Goal: Task Accomplishment & Management: Use online tool/utility

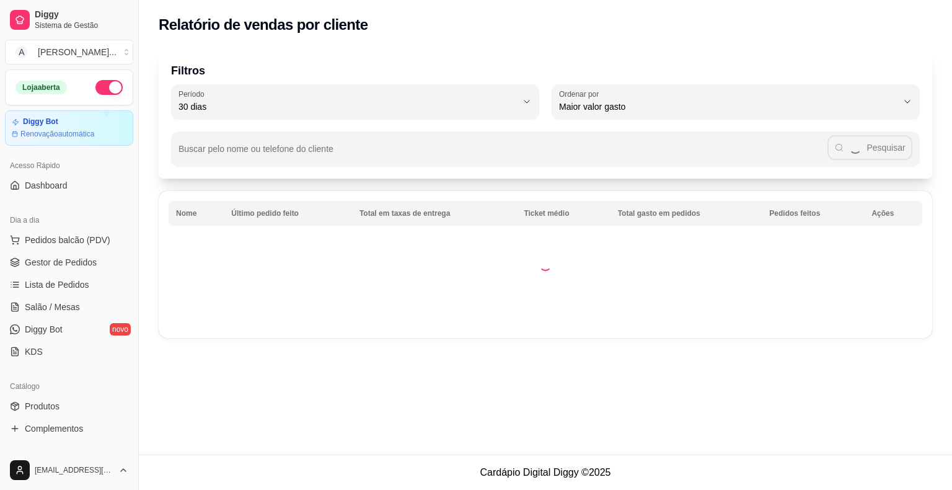
select select "30"
select select "HIGHEST_TOTAL_SPENT_WITH_ORDERS"
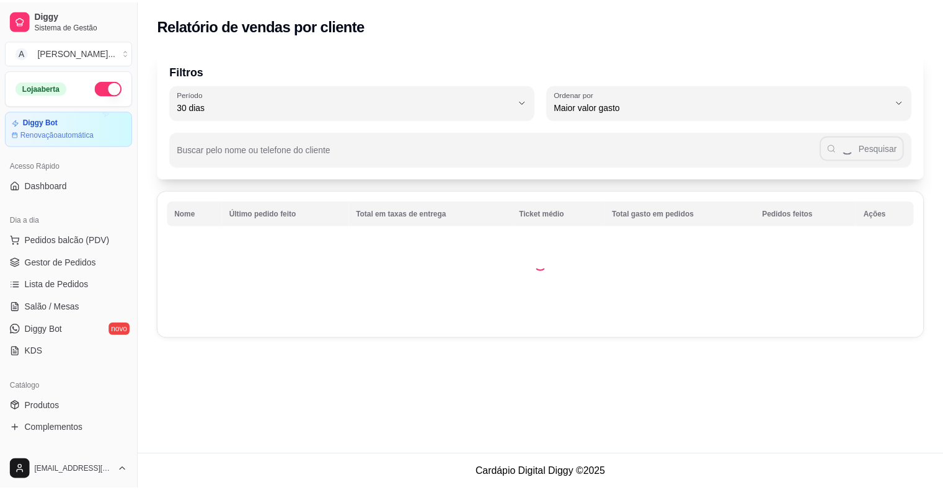
scroll to position [186, 0]
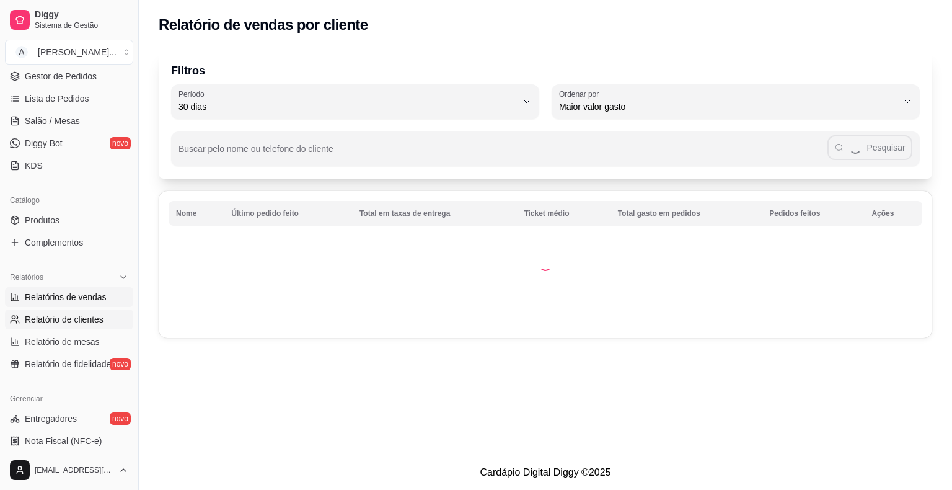
click at [66, 299] on span "Relatórios de vendas" at bounding box center [66, 297] width 82 height 12
select select "ALL"
select select "0"
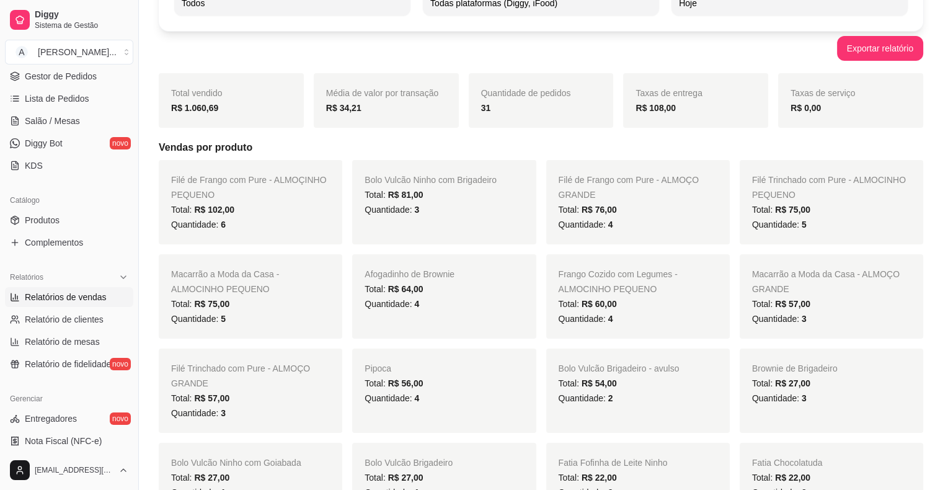
scroll to position [124, 0]
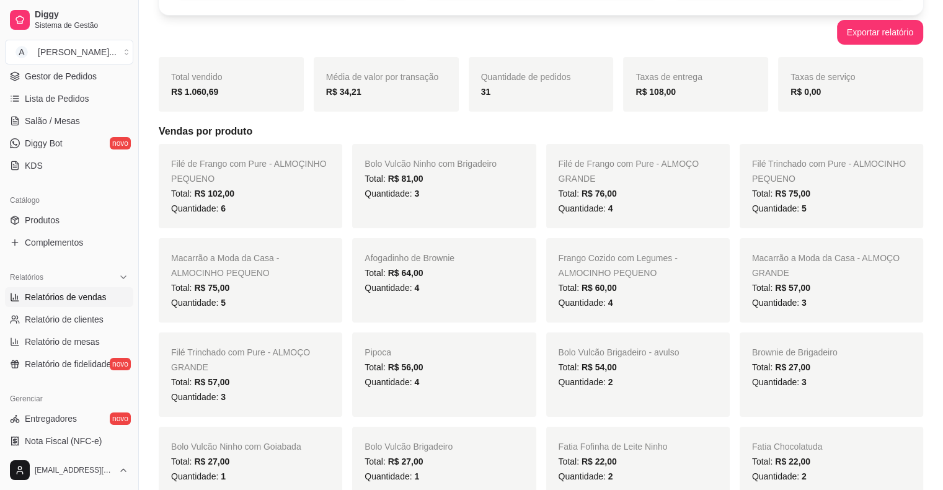
click at [167, 281] on div "Macarrão a Moda da Casa - ALMOCINHO PEQUENO Total: R$ 75,00 Quantidade: 5" at bounding box center [250, 280] width 183 height 84
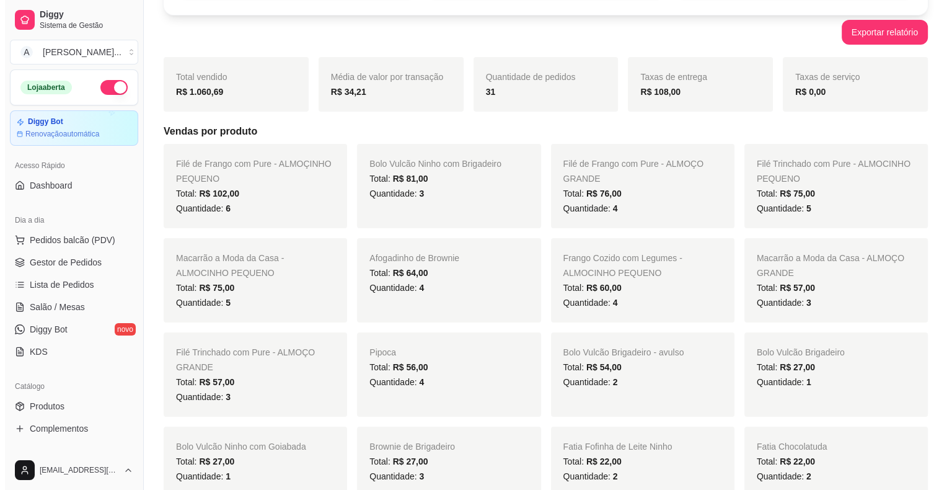
scroll to position [0, 0]
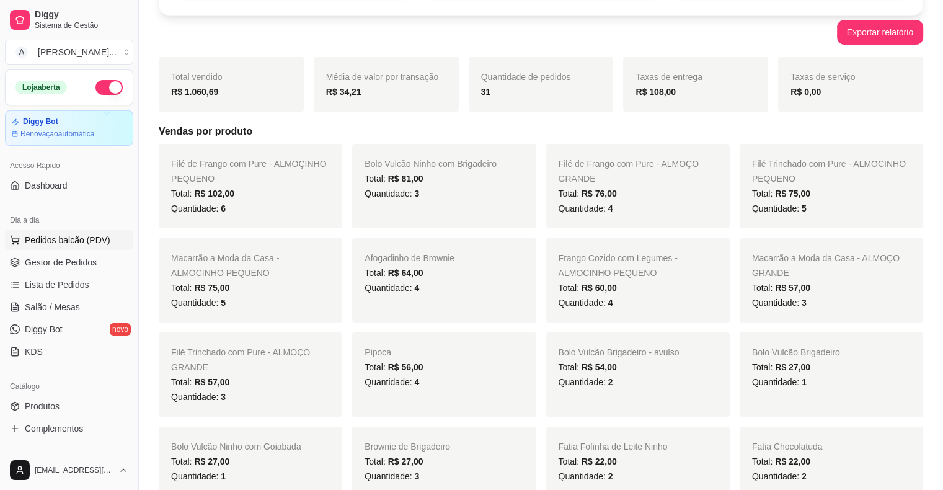
click at [62, 243] on span "Pedidos balcão (PDV)" at bounding box center [68, 240] width 86 height 12
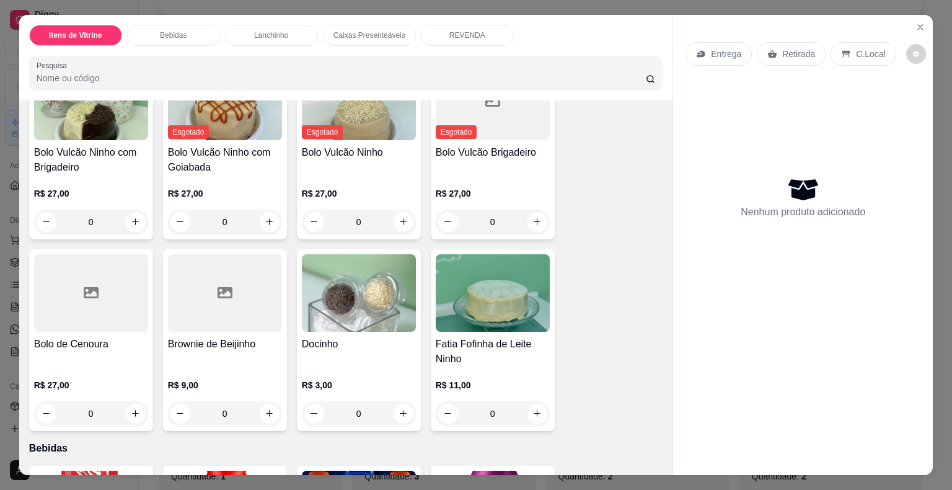
scroll to position [372, 0]
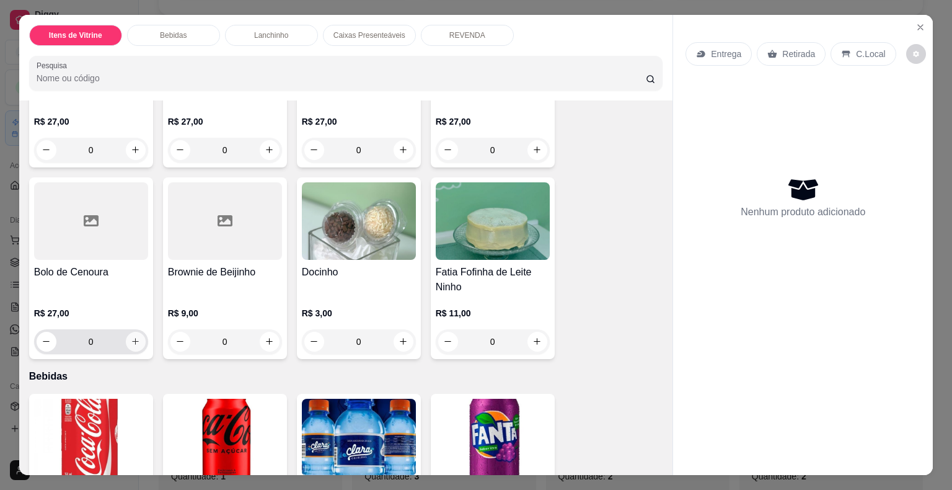
click at [131, 337] on icon "increase-product-quantity" at bounding box center [135, 341] width 9 height 9
type input "1"
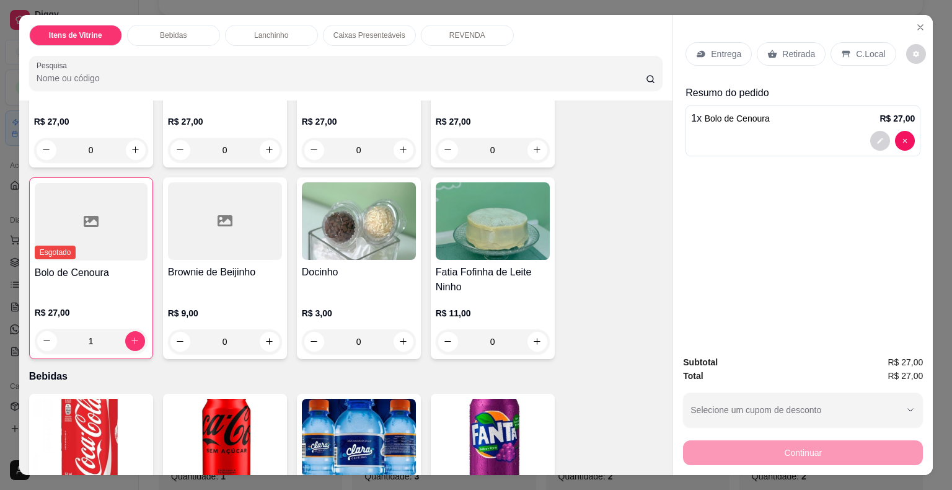
click at [772, 58] on div "Retirada" at bounding box center [791, 54] width 69 height 24
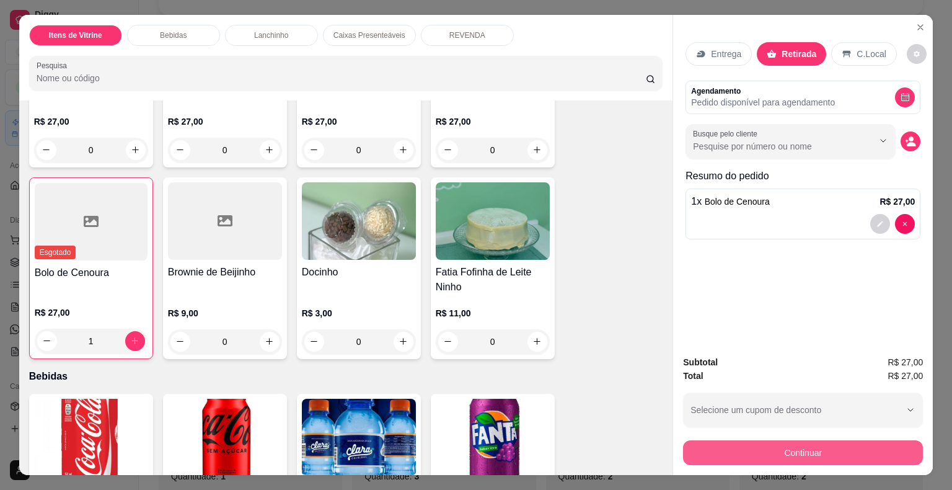
click at [838, 447] on button "Continuar" at bounding box center [803, 452] width 240 height 25
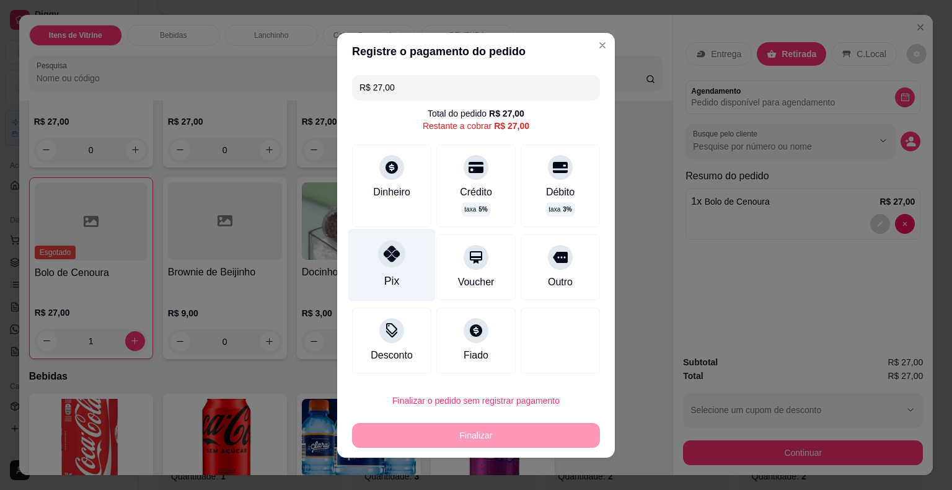
click at [384, 256] on icon at bounding box center [392, 253] width 16 height 16
type input "R$ 0,00"
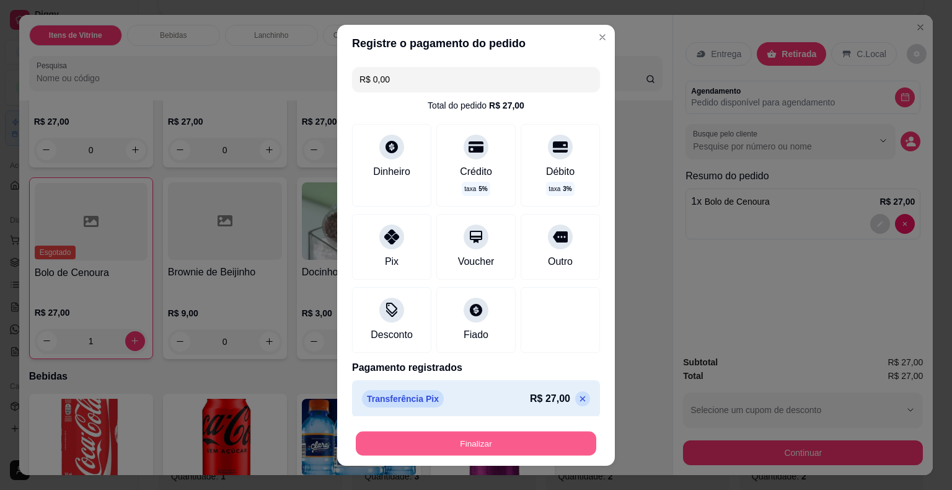
click at [523, 437] on button "Finalizar" at bounding box center [476, 443] width 240 height 24
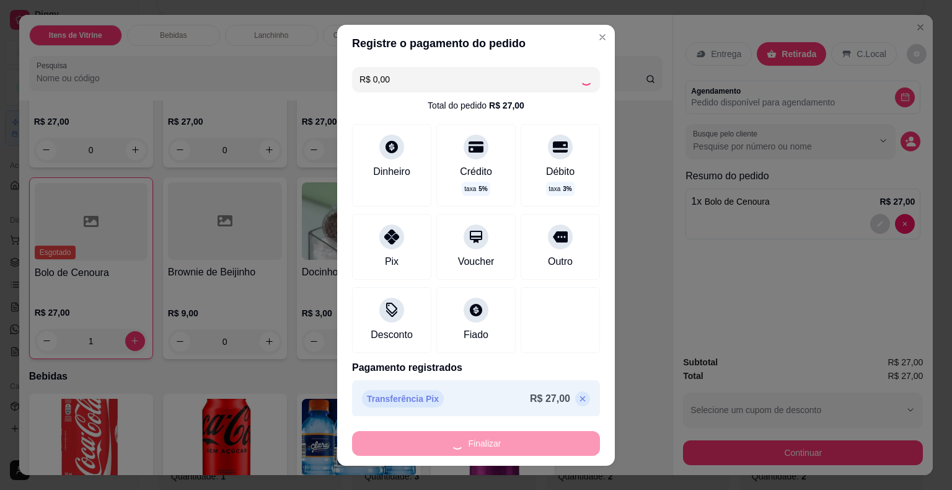
type input "0"
type input "-R$ 27,00"
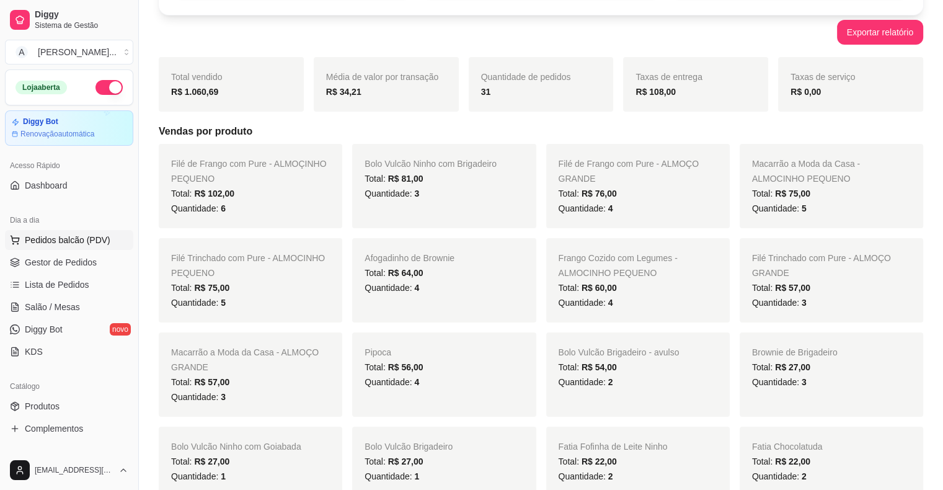
click at [66, 244] on span "Pedidos balcão (PDV)" at bounding box center [68, 240] width 86 height 12
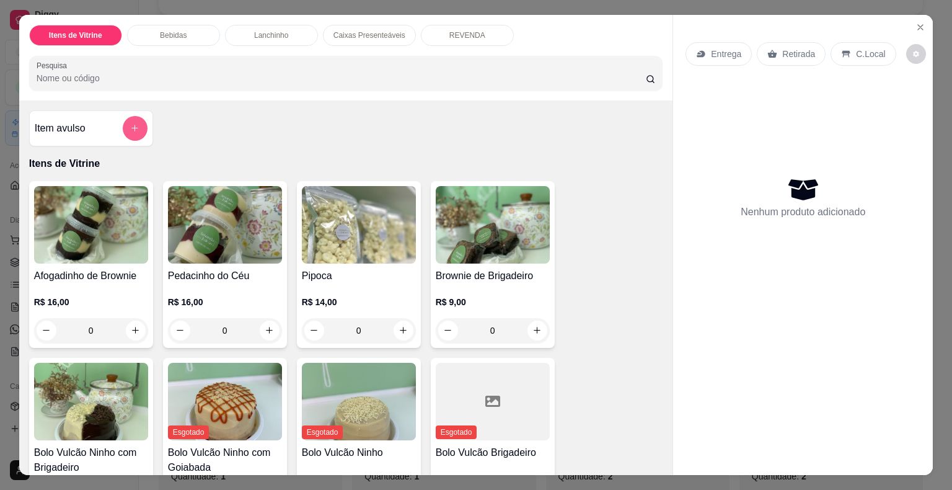
click at [131, 124] on icon "add-separate-item" at bounding box center [134, 127] width 9 height 9
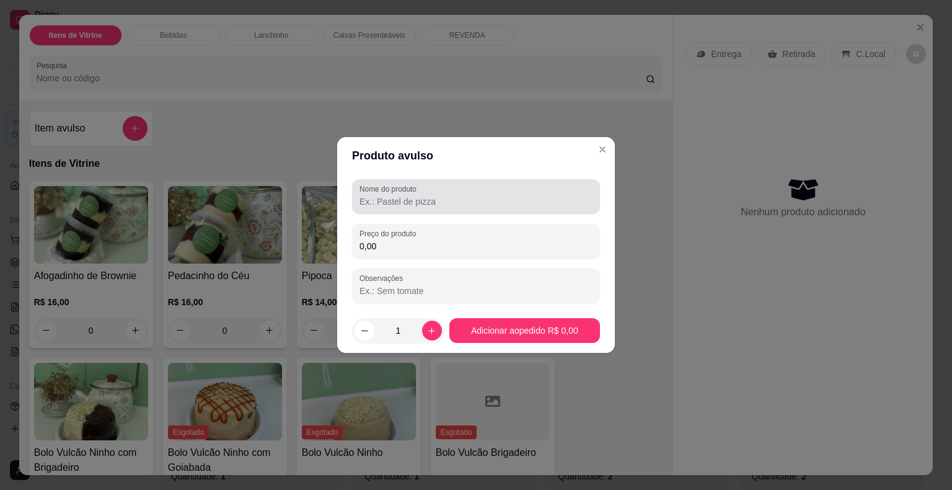
click at [484, 202] on input "Nome do produto" at bounding box center [475, 201] width 233 height 12
type input "bolo m chantininho rosinha"
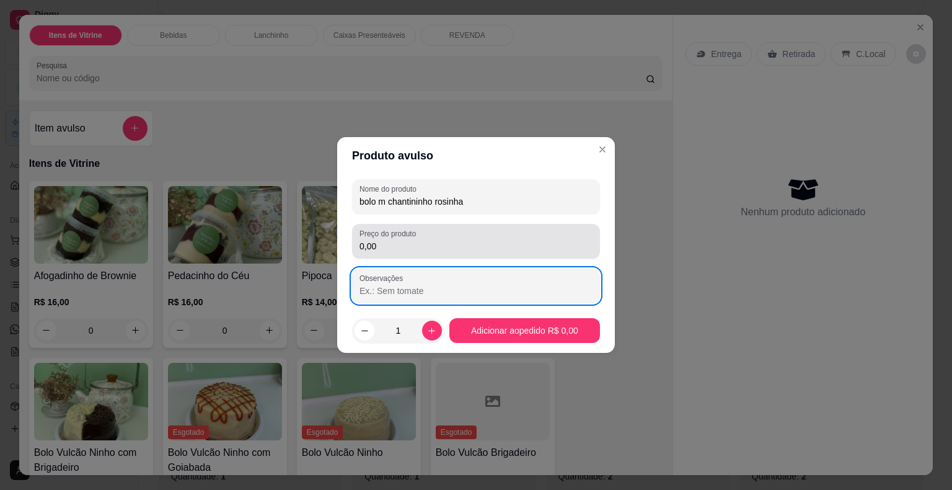
click at [486, 244] on input "0,00" at bounding box center [475, 246] width 233 height 12
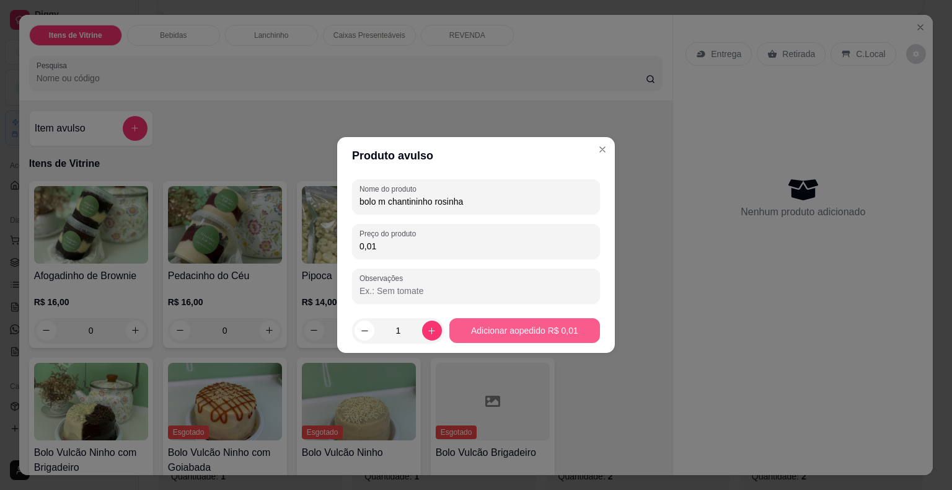
type input "0,01"
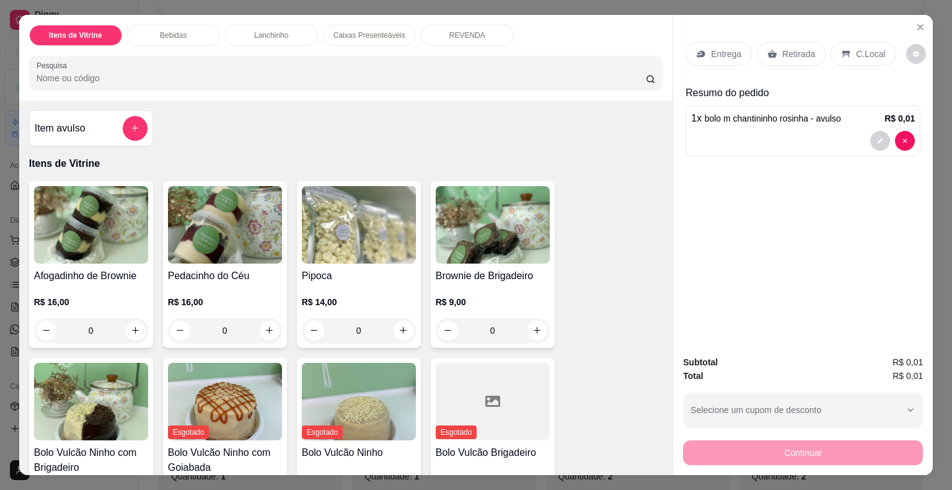
click at [870, 138] on button "decrease-product-quantity" at bounding box center [880, 141] width 20 height 20
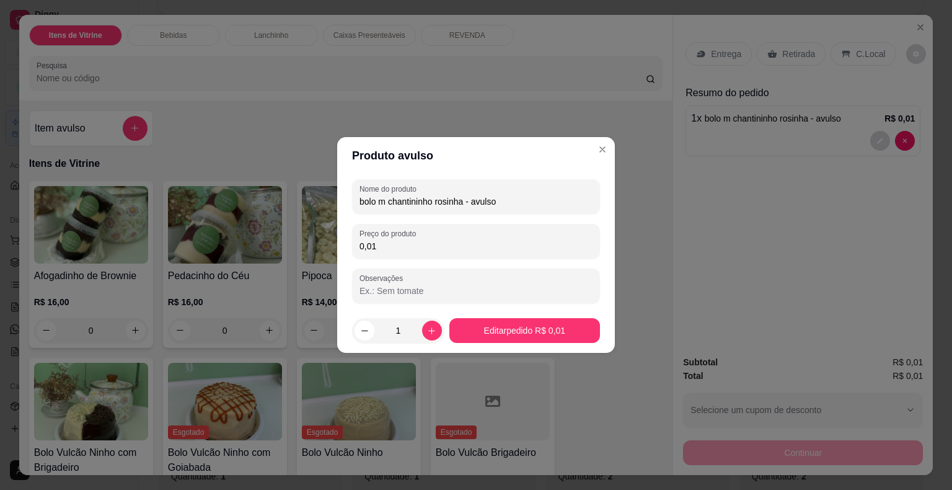
click at [504, 289] on input "Observações" at bounding box center [475, 290] width 233 height 12
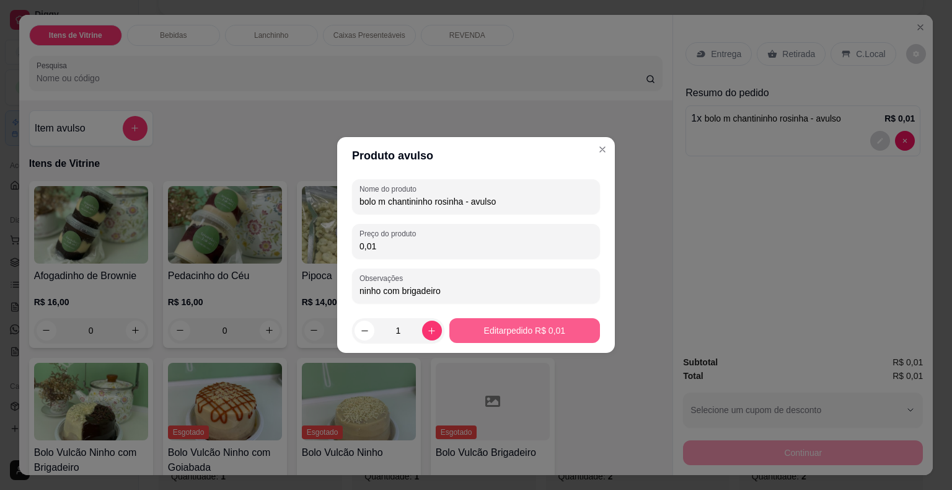
type input "ninho com brigadeiro"
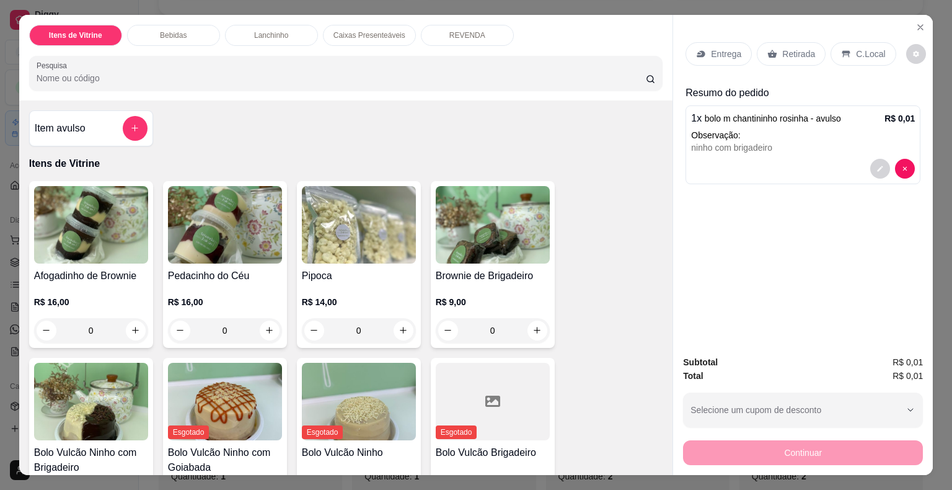
click at [785, 48] on p "Retirada" at bounding box center [798, 54] width 33 height 12
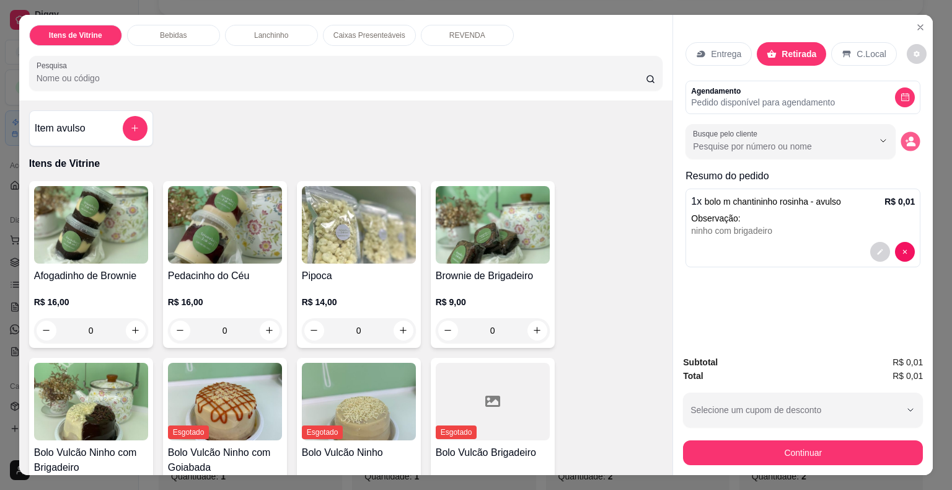
click at [905, 139] on icon "decrease-product-quantity" at bounding box center [906, 140] width 3 height 3
click at [914, 87] on div "Agendamento Pedido disponível para agendamento" at bounding box center [802, 97] width 235 height 33
click at [905, 92] on icon "decrease-product-quantity" at bounding box center [905, 96] width 9 height 9
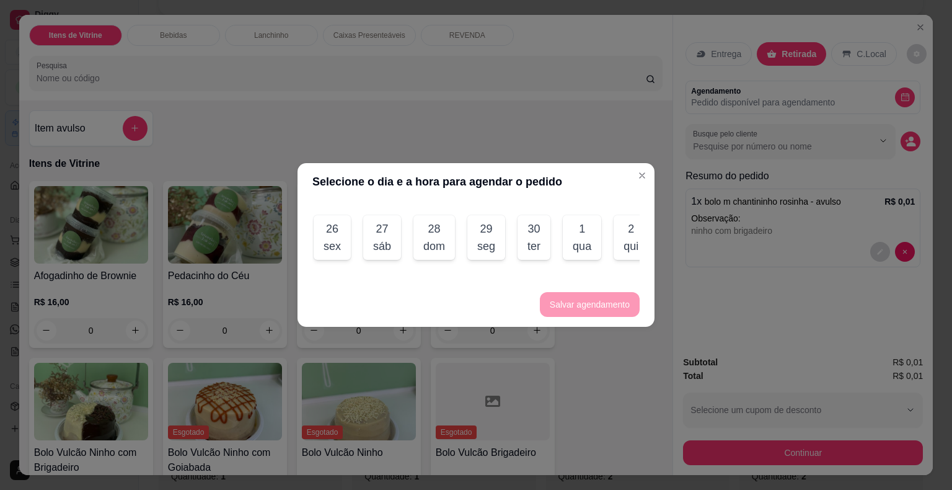
click at [387, 237] on div "sáb" at bounding box center [382, 245] width 18 height 17
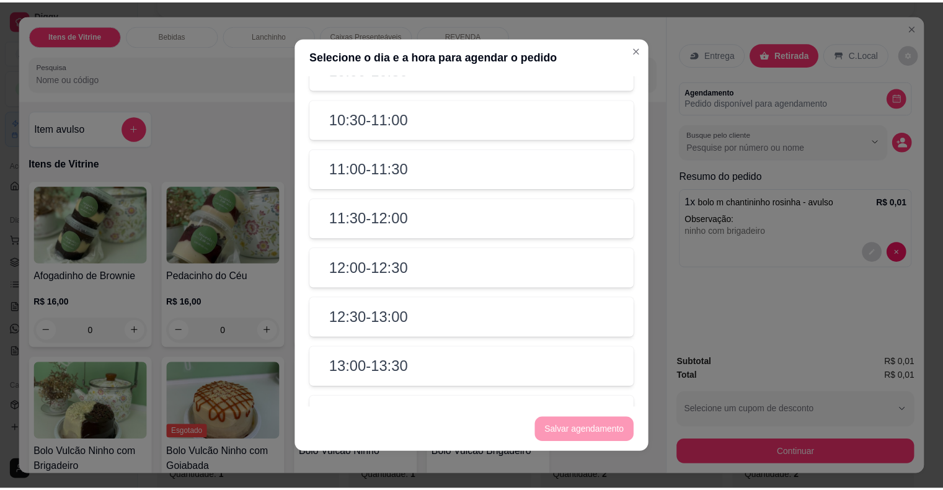
scroll to position [558, 0]
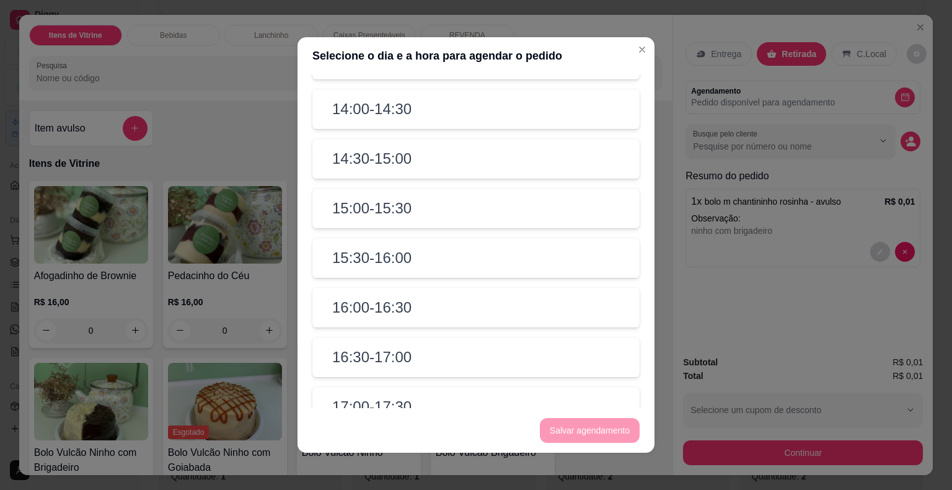
click at [481, 219] on div "15:00 - 15:30" at bounding box center [475, 208] width 327 height 40
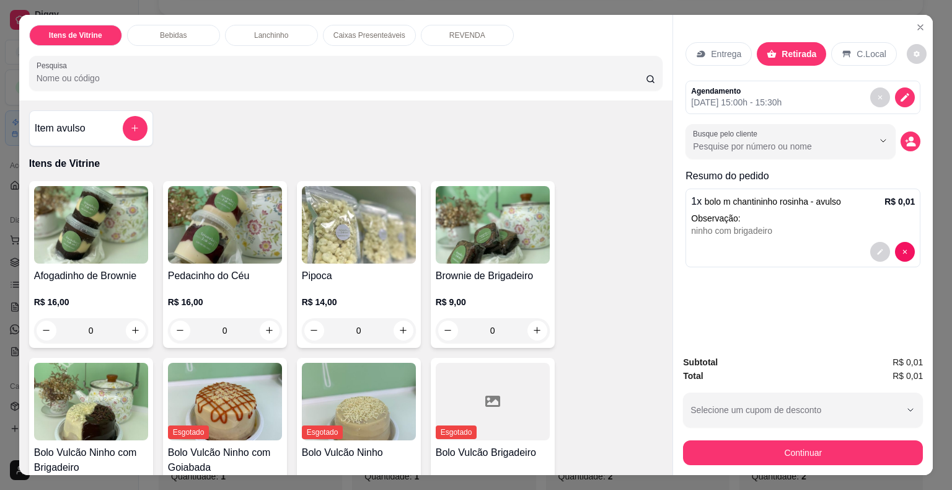
click at [907, 140] on icon "decrease-product-quantity" at bounding box center [910, 141] width 11 height 11
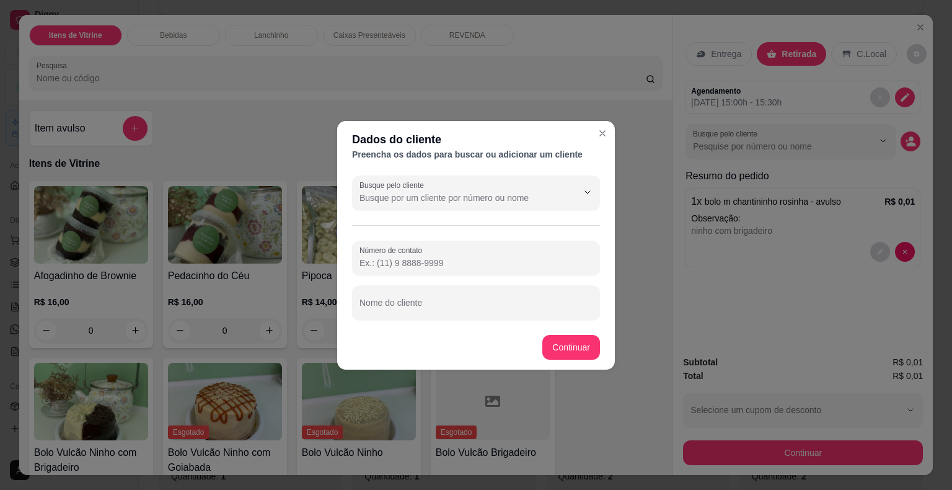
click at [483, 264] on input "Número de contato" at bounding box center [475, 263] width 233 height 12
click at [472, 306] on input "Nome do cliente" at bounding box center [475, 307] width 233 height 12
type input "e"
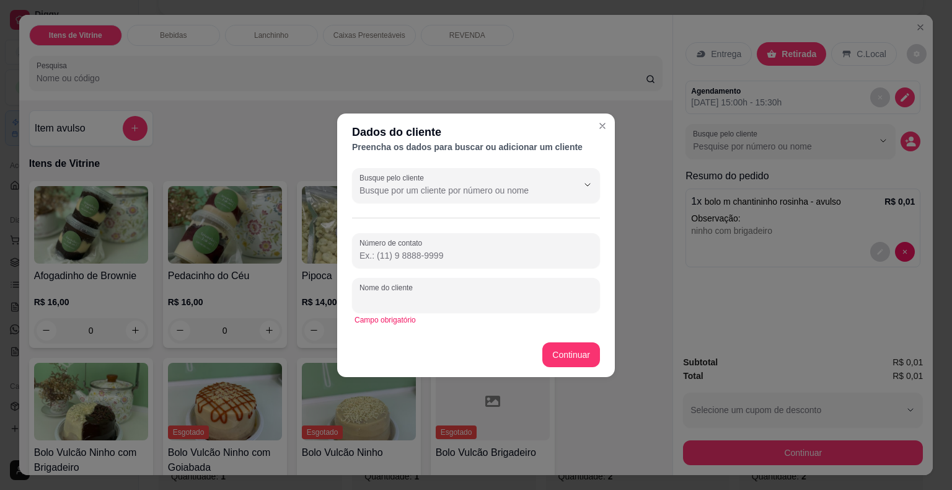
type input "e"
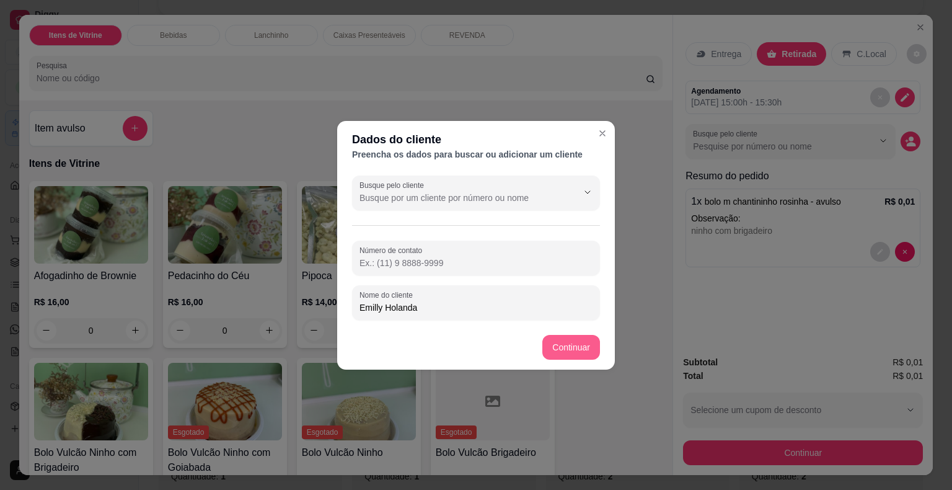
type input "Emilly Holanda"
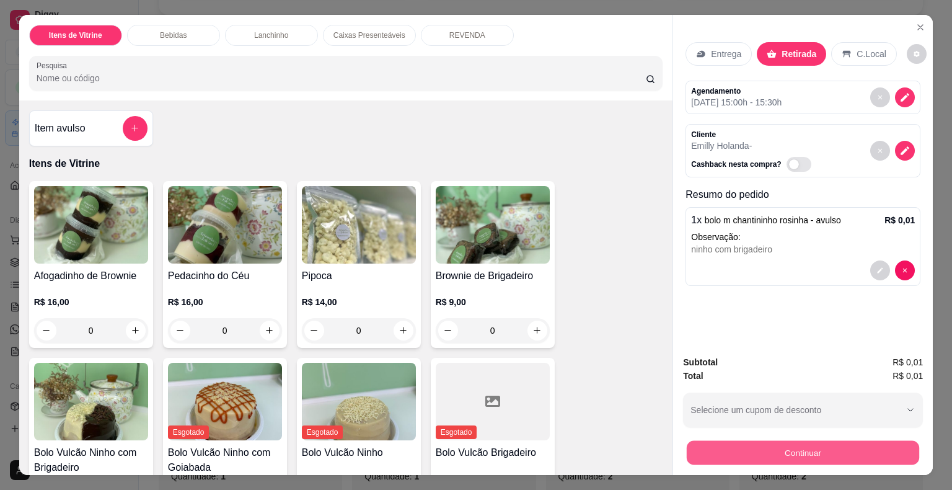
click at [779, 456] on button "Continuar" at bounding box center [803, 453] width 232 height 24
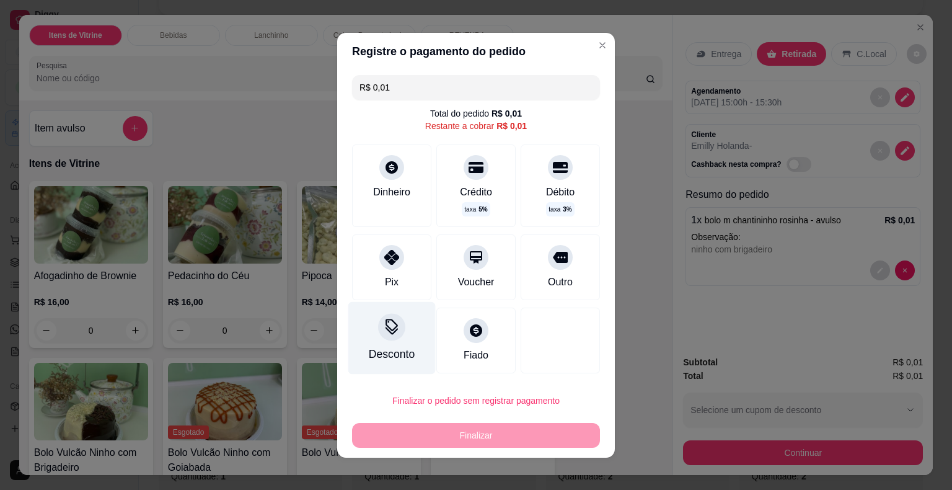
drag, startPoint x: 390, startPoint y: 260, endPoint x: 397, endPoint y: 306, distance: 47.1
click at [389, 260] on icon at bounding box center [391, 257] width 15 height 15
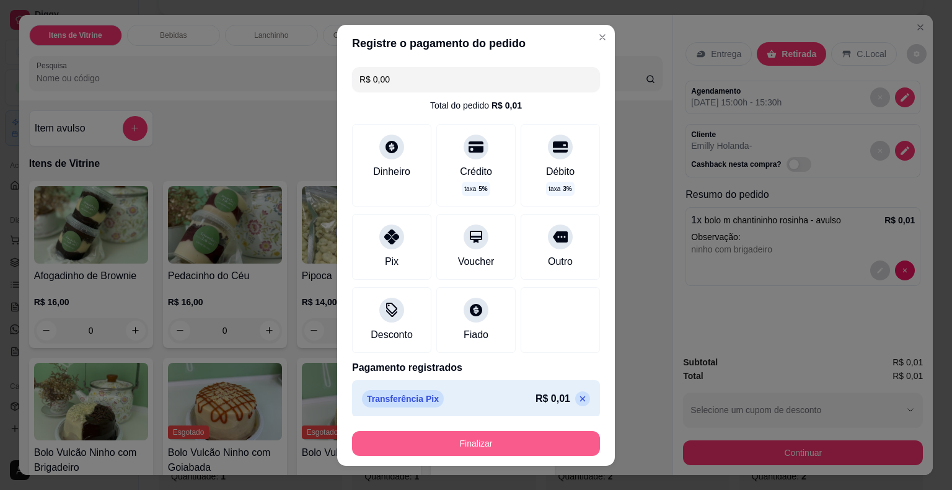
click at [521, 444] on button "Finalizar" at bounding box center [476, 443] width 248 height 25
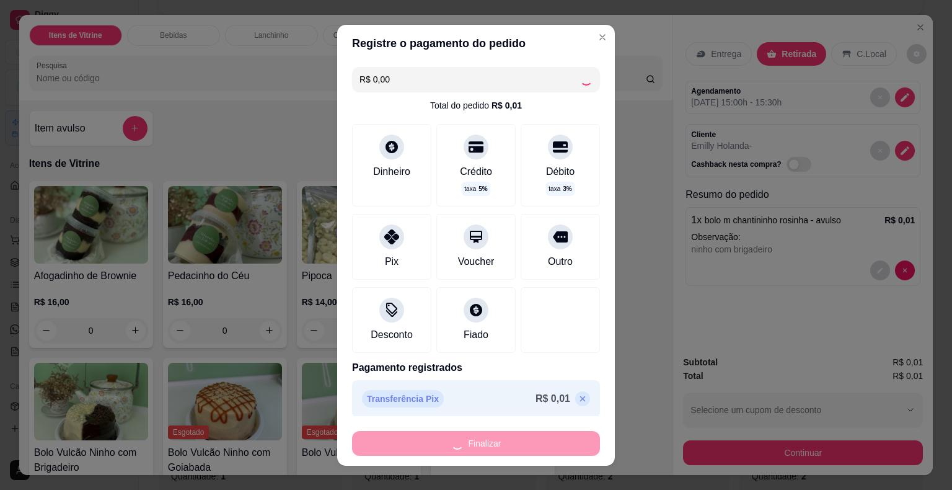
type input "-R$ 0,01"
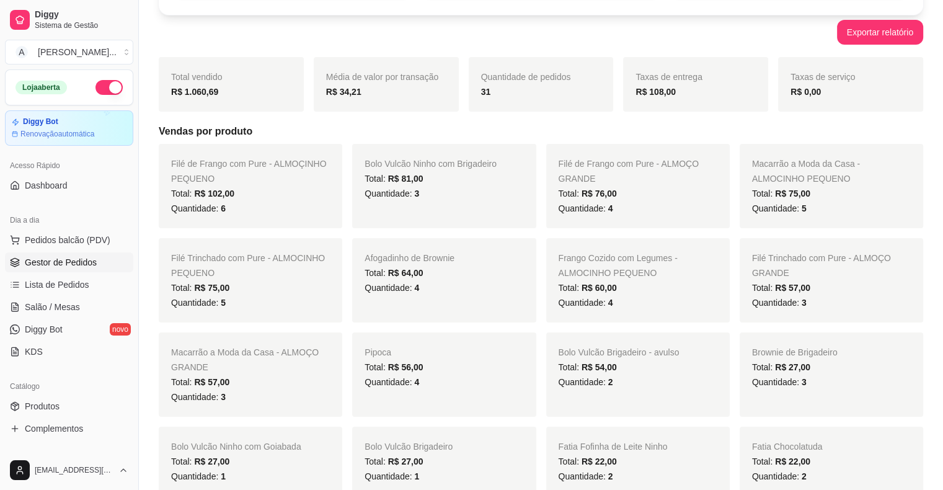
click at [51, 266] on span "Gestor de Pedidos" at bounding box center [61, 262] width 72 height 12
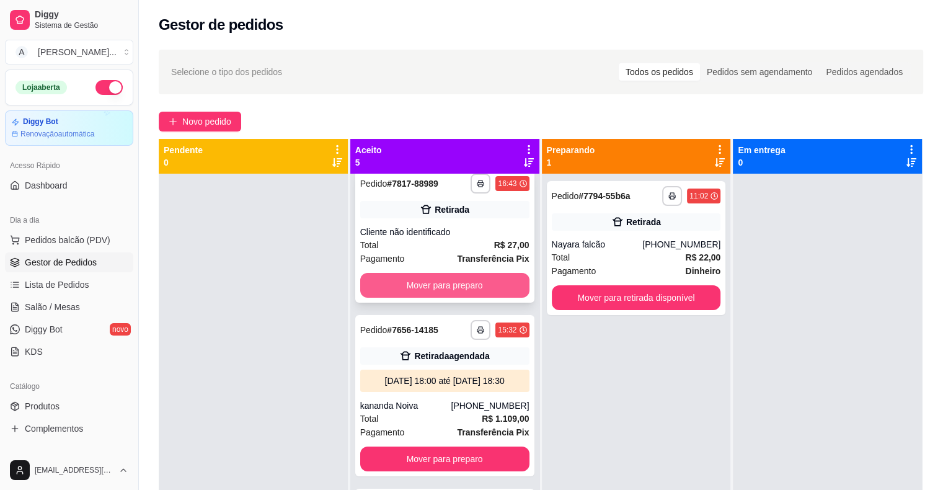
click at [494, 293] on button "Mover para preparo" at bounding box center [444, 285] width 169 height 25
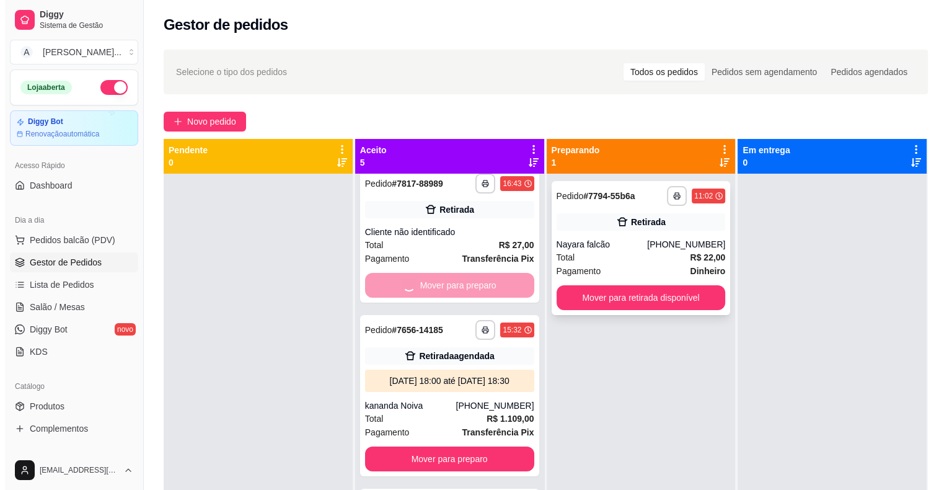
scroll to position [40, 0]
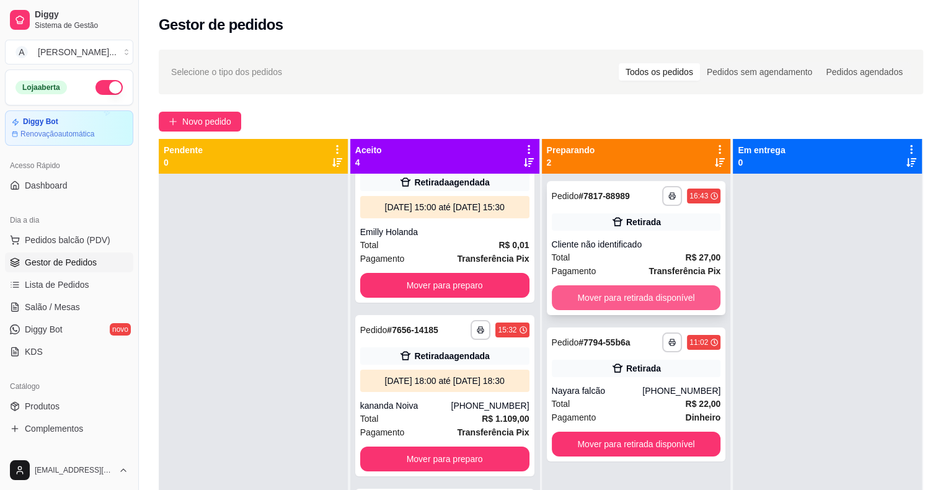
click at [619, 291] on button "Mover para retirada disponível" at bounding box center [636, 297] width 169 height 25
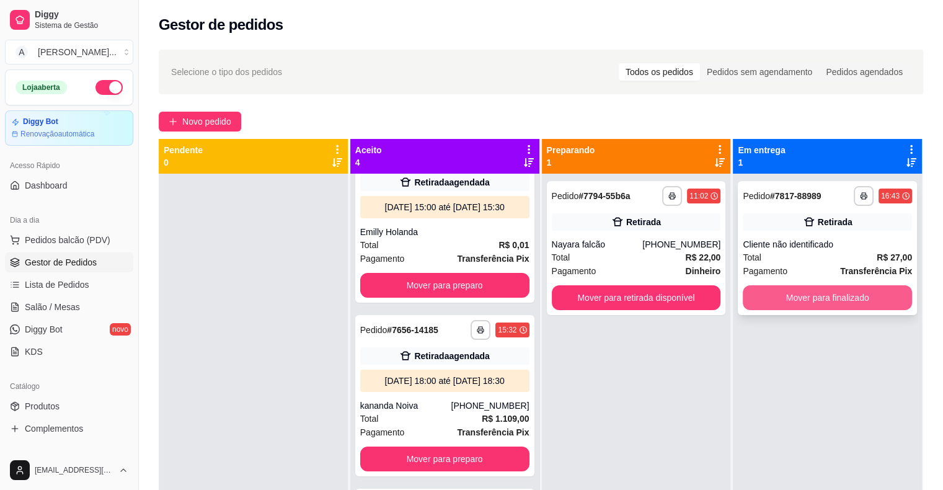
click at [812, 296] on button "Mover para finalizado" at bounding box center [826, 297] width 169 height 25
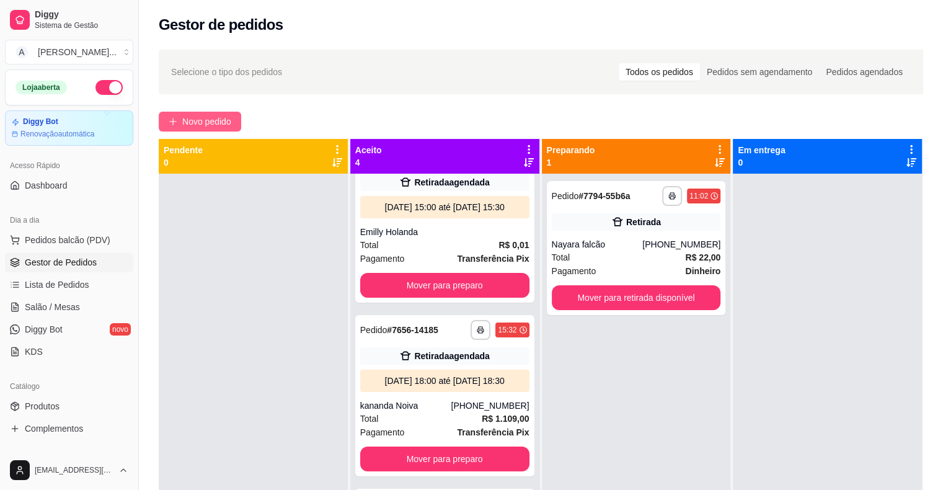
click at [183, 123] on span "Novo pedido" at bounding box center [206, 122] width 49 height 14
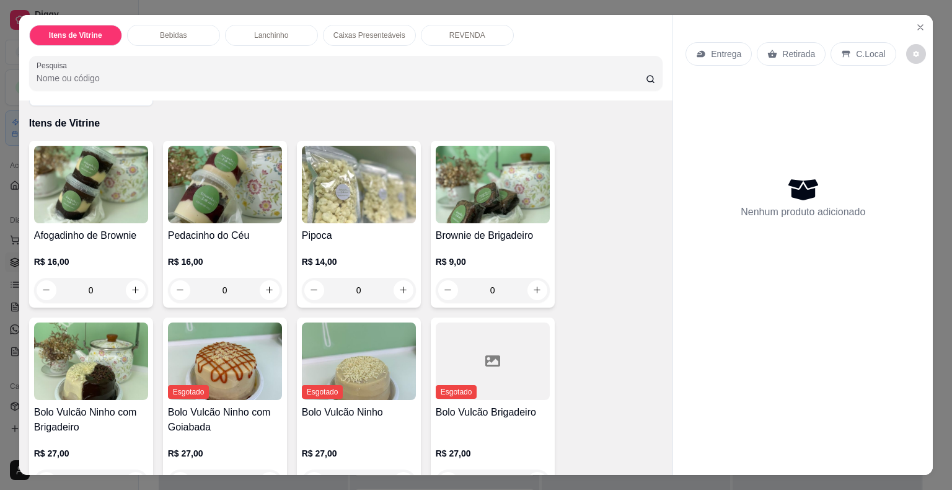
scroll to position [62, 0]
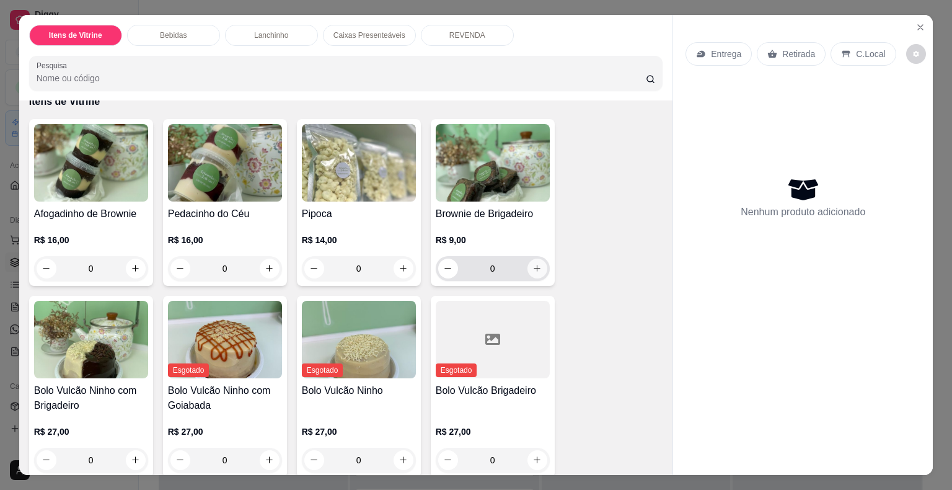
click at [534, 265] on icon "increase-product-quantity" at bounding box center [536, 267] width 9 height 9
type input "1"
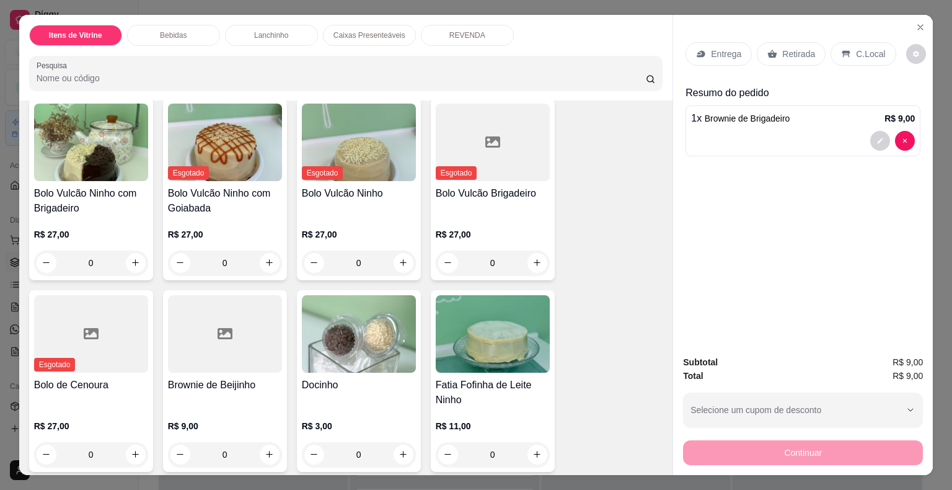
scroll to position [310, 0]
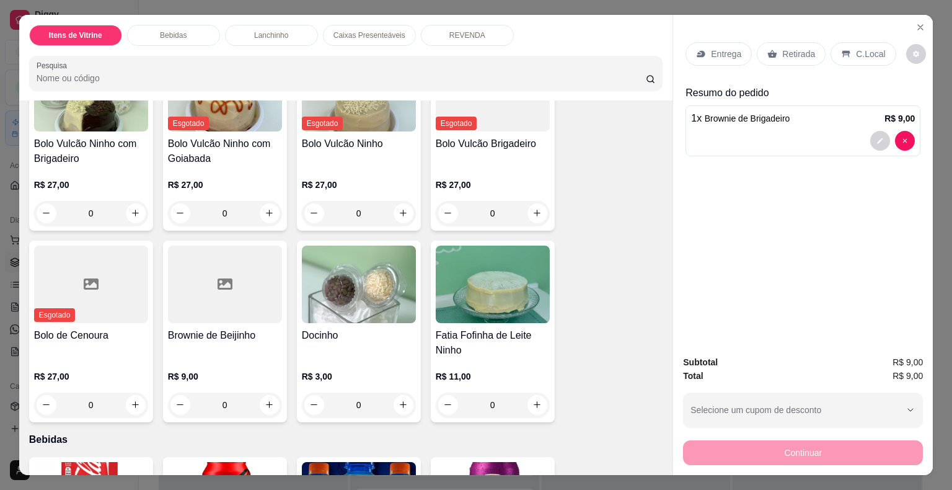
click at [397, 396] on div "0" at bounding box center [359, 404] width 114 height 25
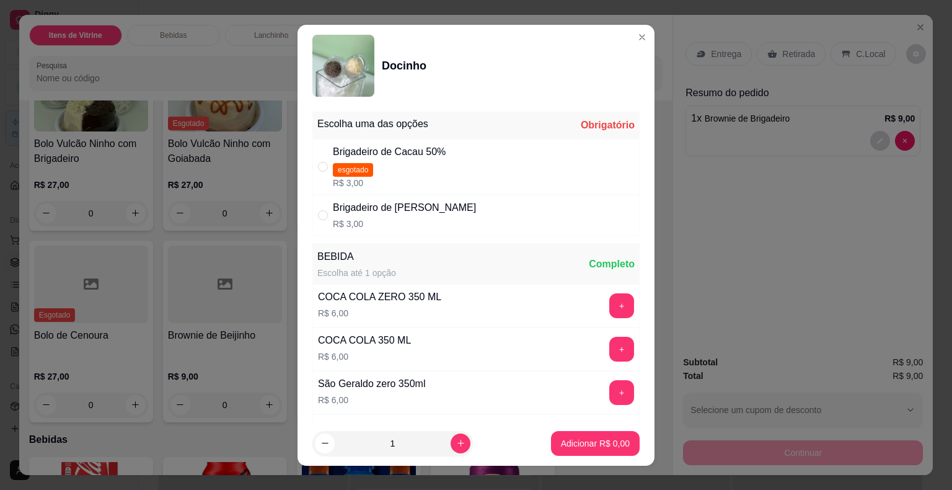
click at [374, 231] on div "Brigadeiro de [PERSON_NAME] R$ 3,00" at bounding box center [475, 215] width 327 height 41
radio input "true"
click at [607, 447] on p "Adicionar R$ 3,00" at bounding box center [595, 443] width 67 height 12
type input "1"
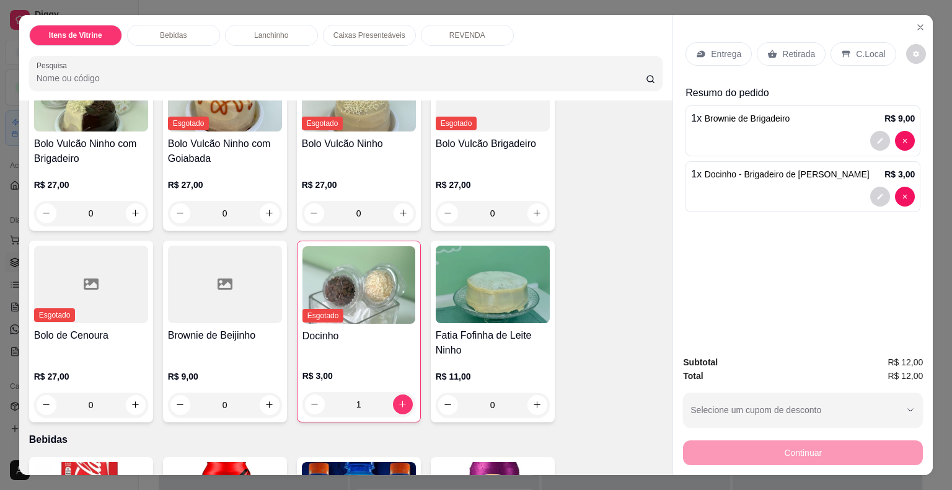
click at [785, 55] on div "Retirada" at bounding box center [791, 54] width 69 height 24
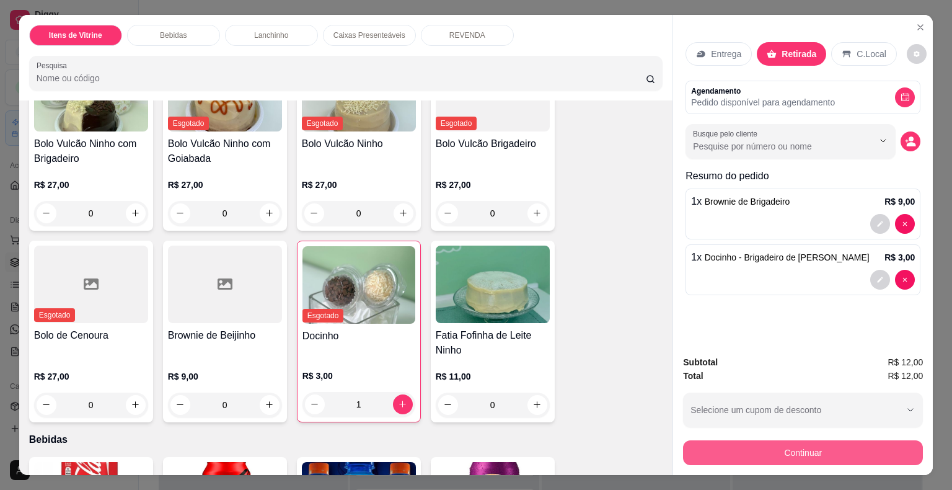
click at [810, 445] on button "Continuar" at bounding box center [803, 452] width 240 height 25
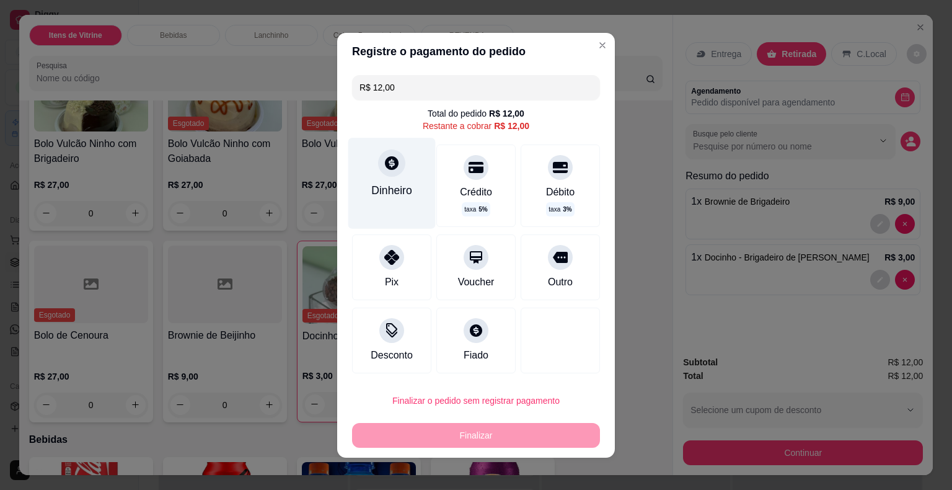
click at [390, 172] on div at bounding box center [391, 162] width 27 height 27
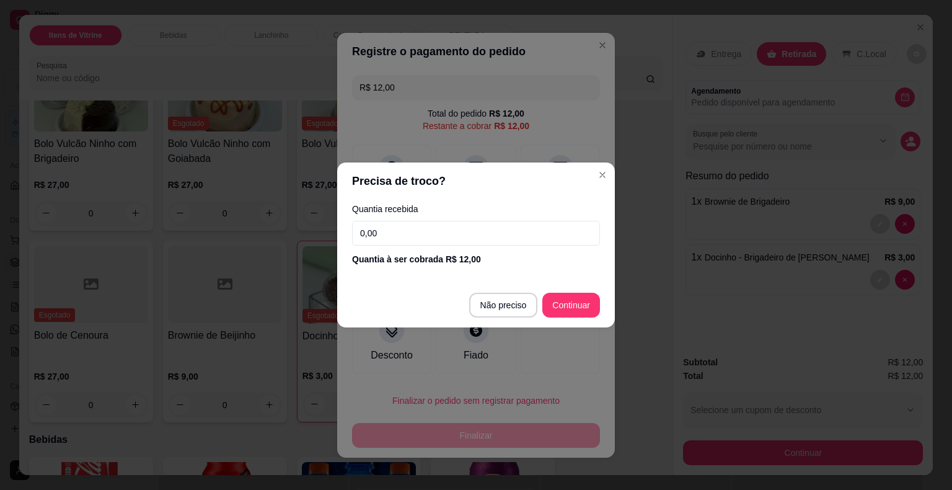
drag, startPoint x: 390, startPoint y: 235, endPoint x: 348, endPoint y: 235, distance: 42.1
click at [348, 235] on div "Quantia recebida 0,00 Quantia à ser cobrada R$ 12,00" at bounding box center [476, 235] width 278 height 71
type input "R$ 0,00"
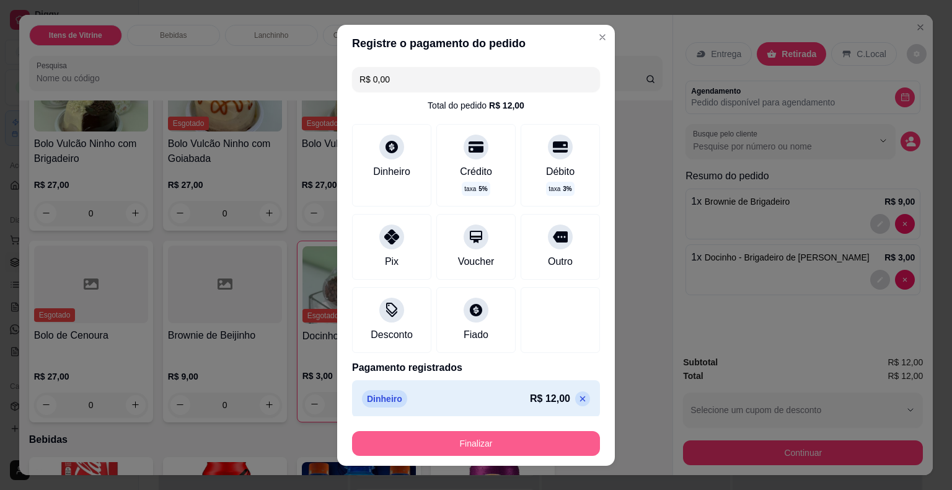
click at [519, 444] on button "Finalizar" at bounding box center [476, 443] width 248 height 25
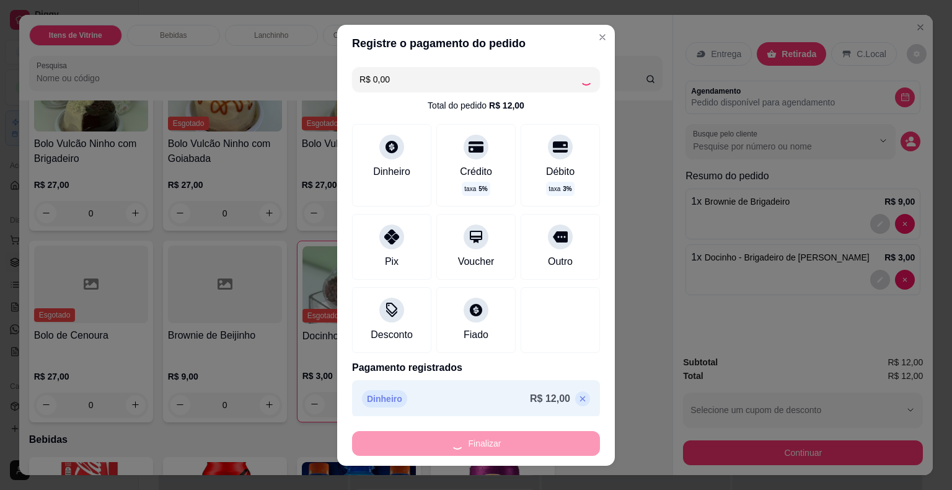
scroll to position [40, 0]
type input "0"
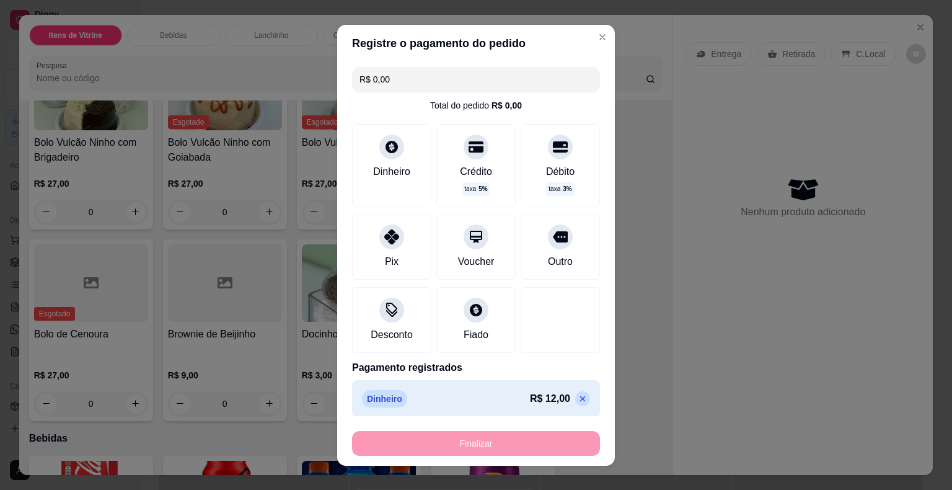
type input "-R$ 12,00"
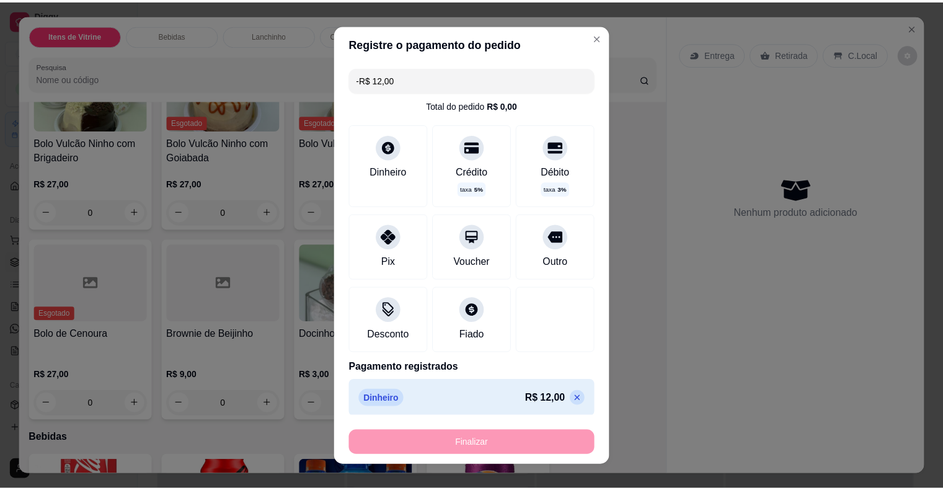
scroll to position [309, 0]
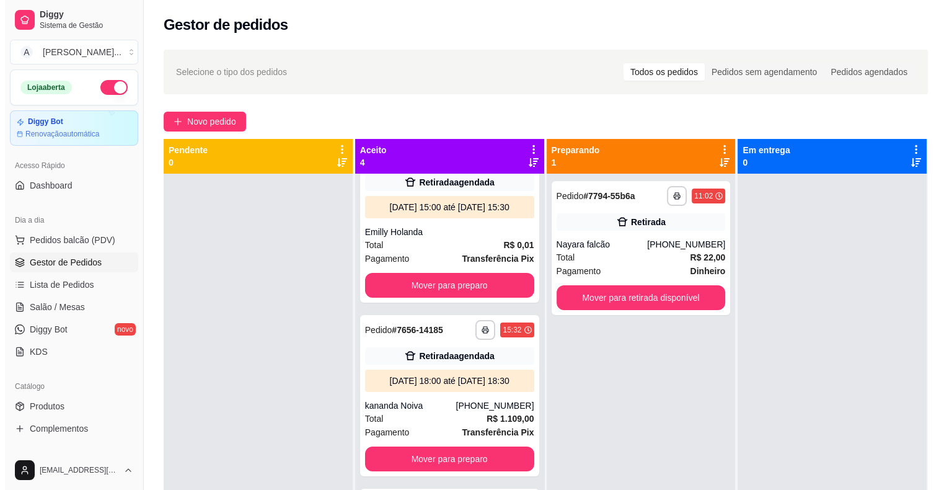
scroll to position [186, 0]
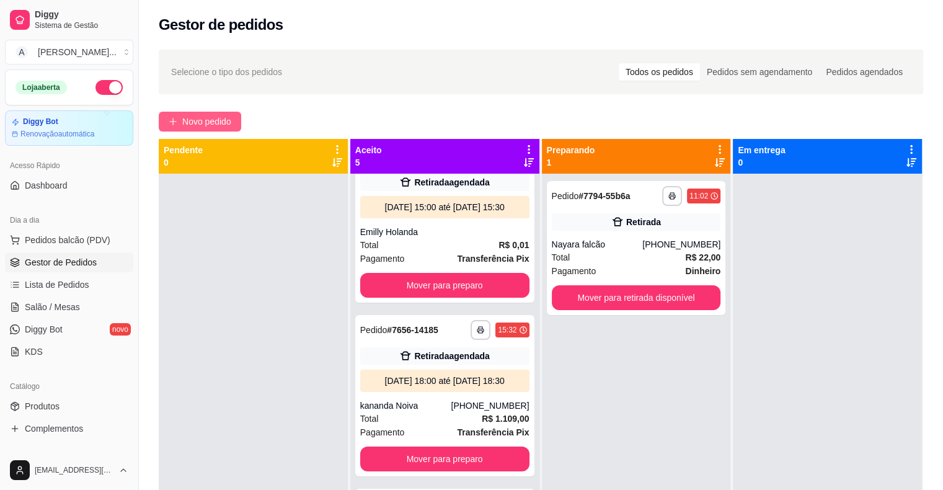
click at [223, 118] on span "Novo pedido" at bounding box center [206, 122] width 49 height 14
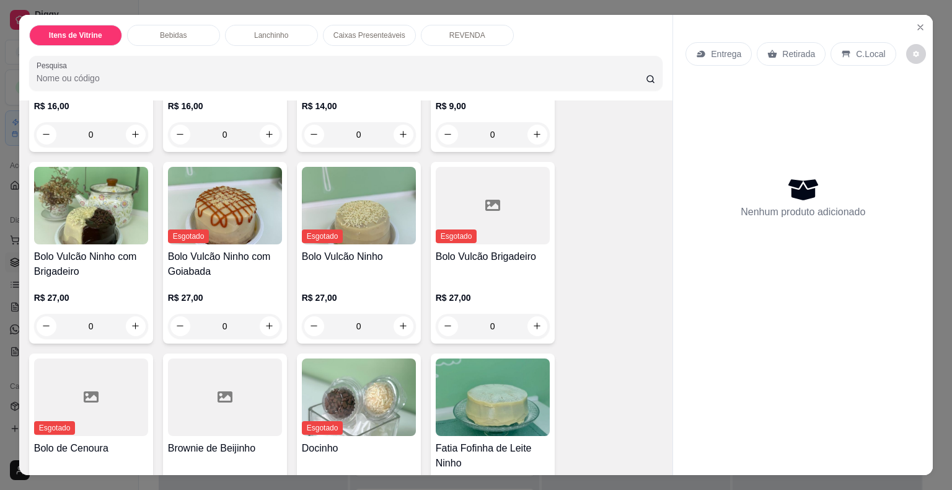
scroll to position [310, 0]
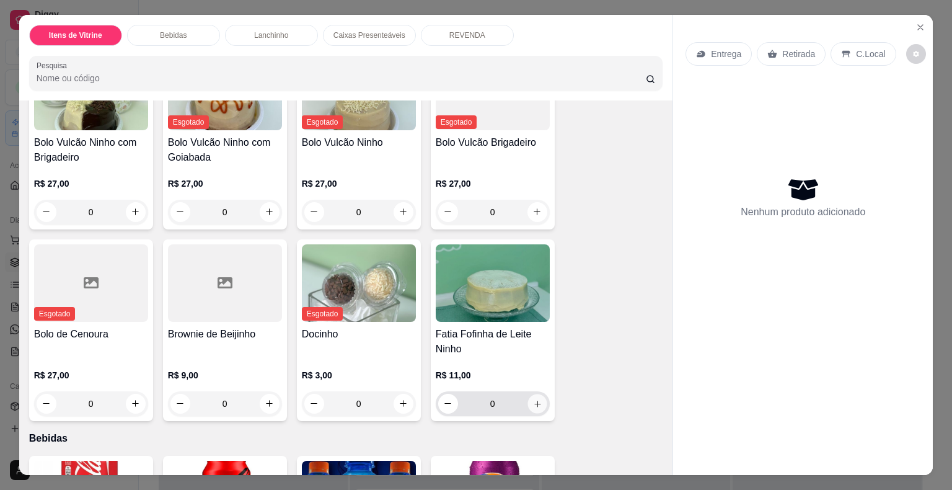
click at [535, 403] on button "increase-product-quantity" at bounding box center [536, 403] width 19 height 19
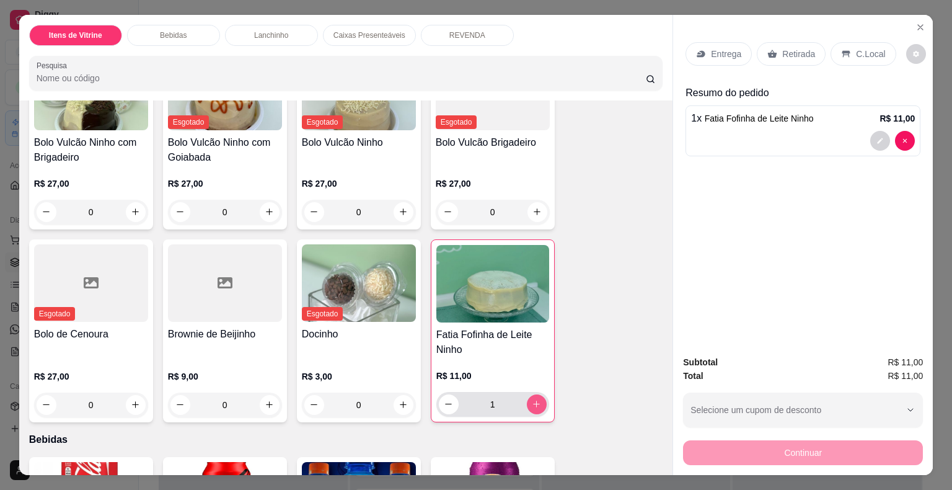
click at [535, 403] on button "increase-product-quantity" at bounding box center [537, 404] width 20 height 20
type input "2"
click at [796, 56] on div "Retirada" at bounding box center [791, 54] width 69 height 24
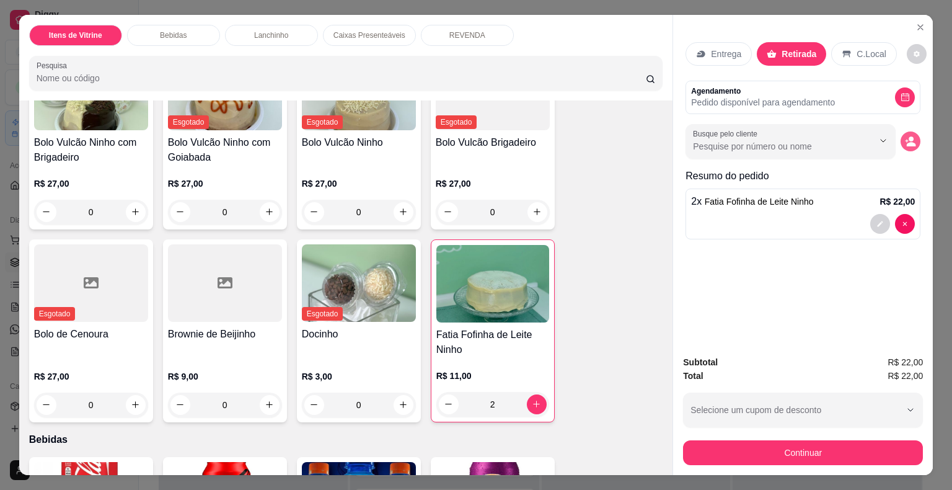
click at [909, 142] on icon "decrease-product-quantity" at bounding box center [911, 144] width 9 height 4
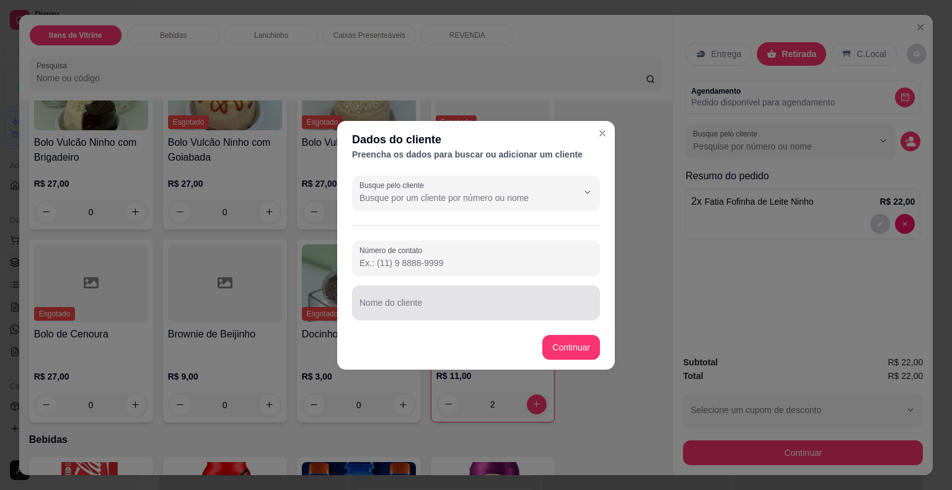
click at [493, 311] on input "Nome do cliente" at bounding box center [475, 307] width 233 height 12
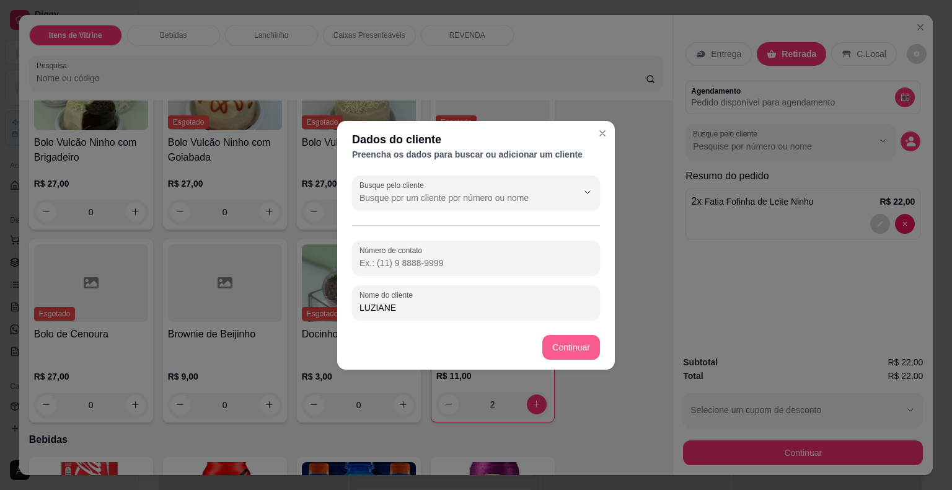
type input "LUZIANE"
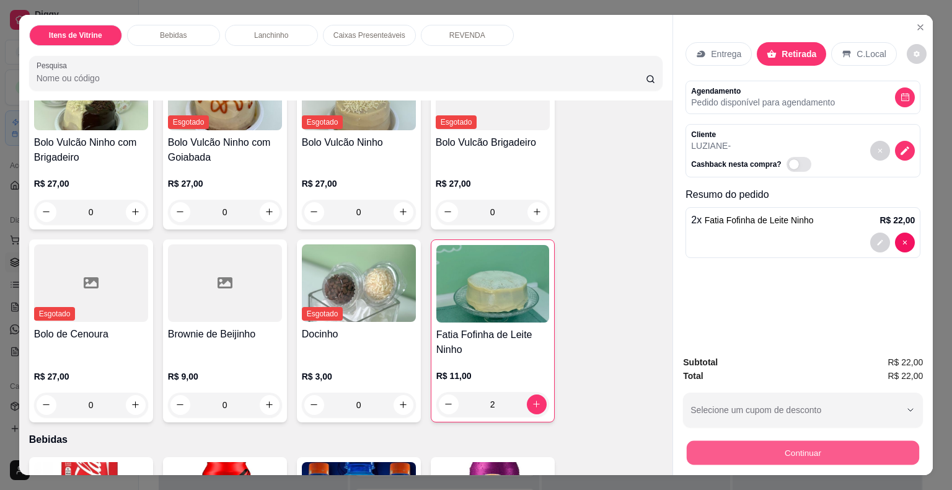
click at [852, 447] on button "Continuar" at bounding box center [803, 453] width 232 height 24
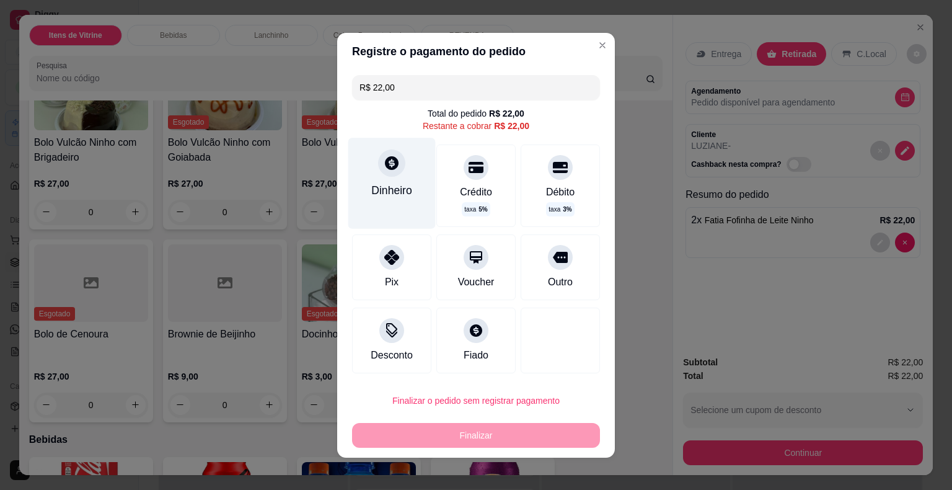
click at [384, 185] on div "Dinheiro" at bounding box center [391, 190] width 41 height 16
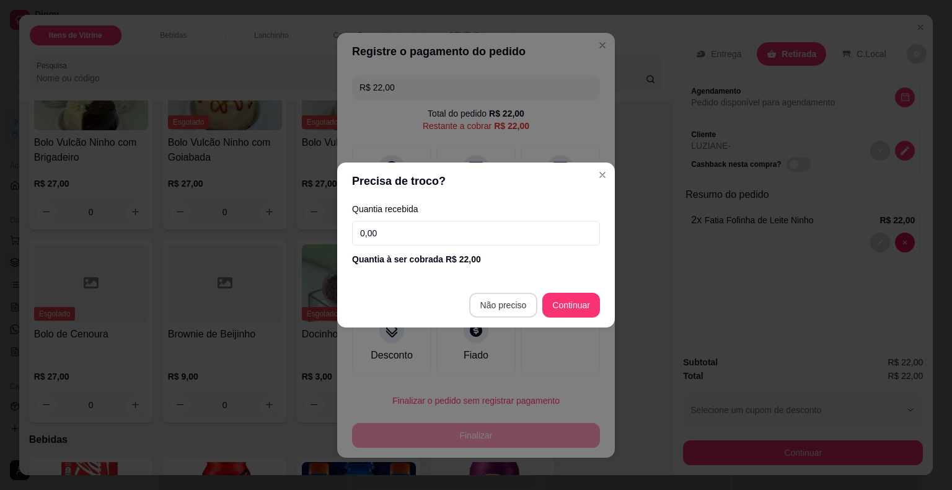
type input "R$ 0,00"
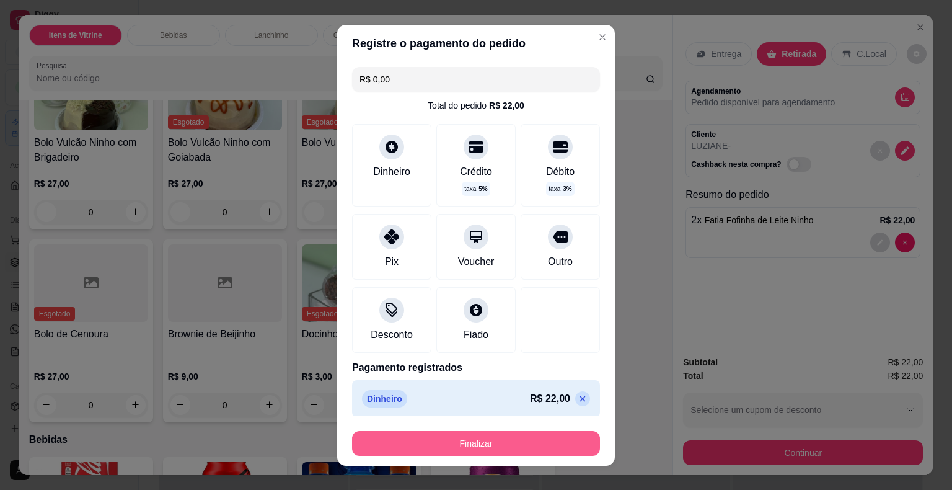
click at [529, 436] on button "Finalizar" at bounding box center [476, 443] width 248 height 25
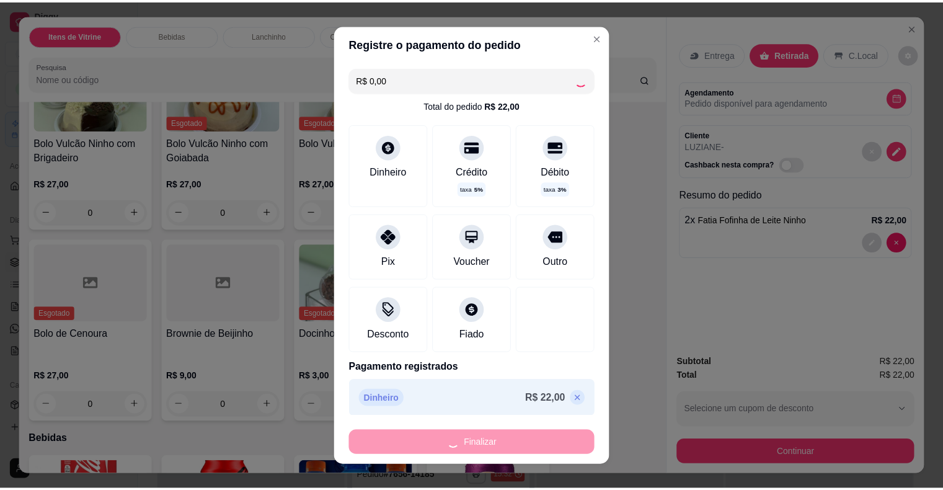
scroll to position [332, 0]
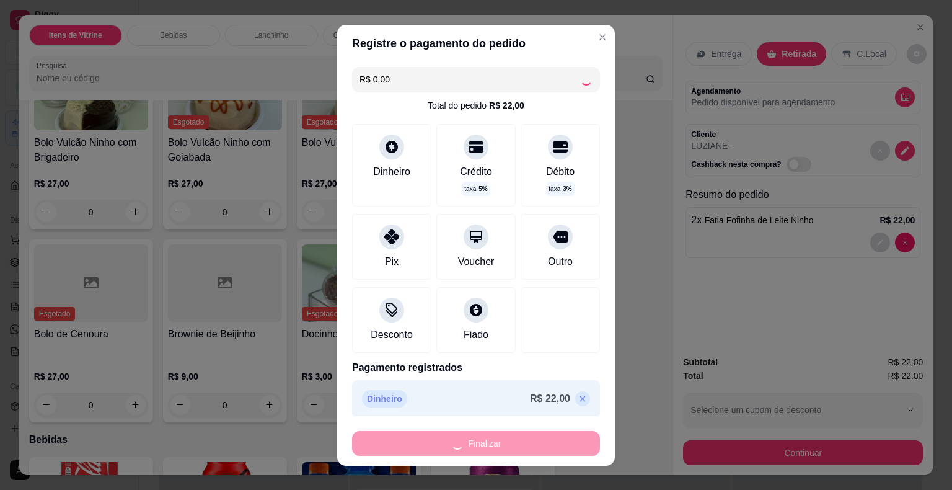
type input "0"
type input "-R$ 22,00"
